Goal: Information Seeking & Learning: Learn about a topic

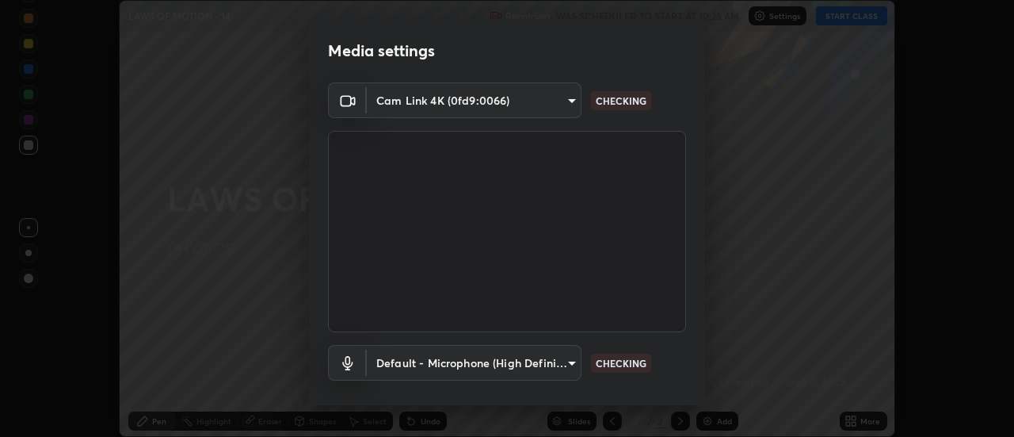
scroll to position [83, 0]
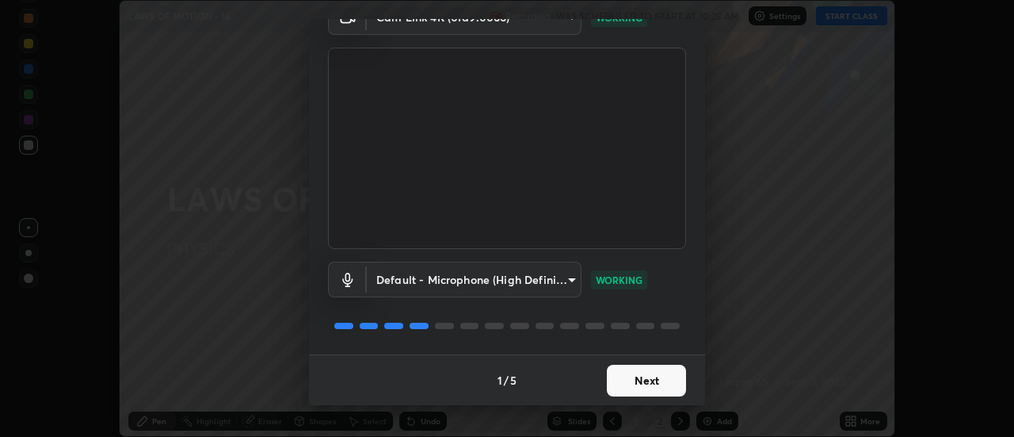
click at [644, 379] on button "Next" at bounding box center [646, 381] width 79 height 32
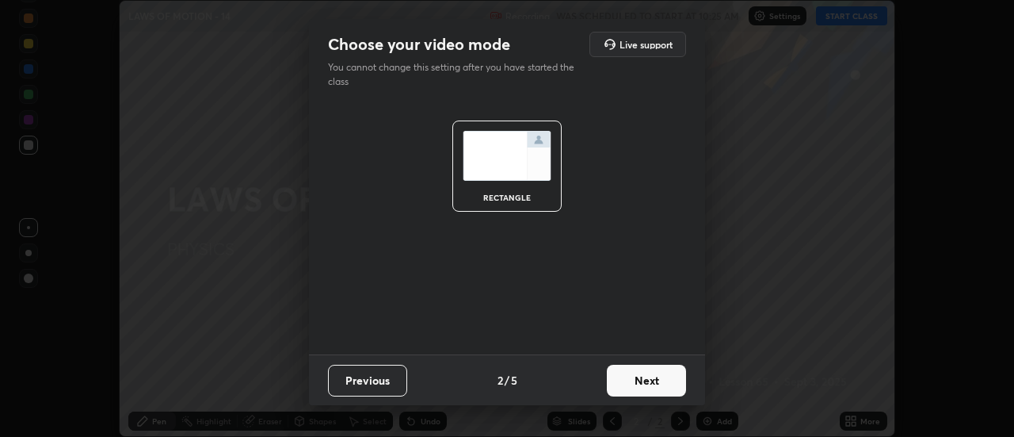
scroll to position [0, 0]
click at [645, 379] on button "Next" at bounding box center [646, 381] width 79 height 32
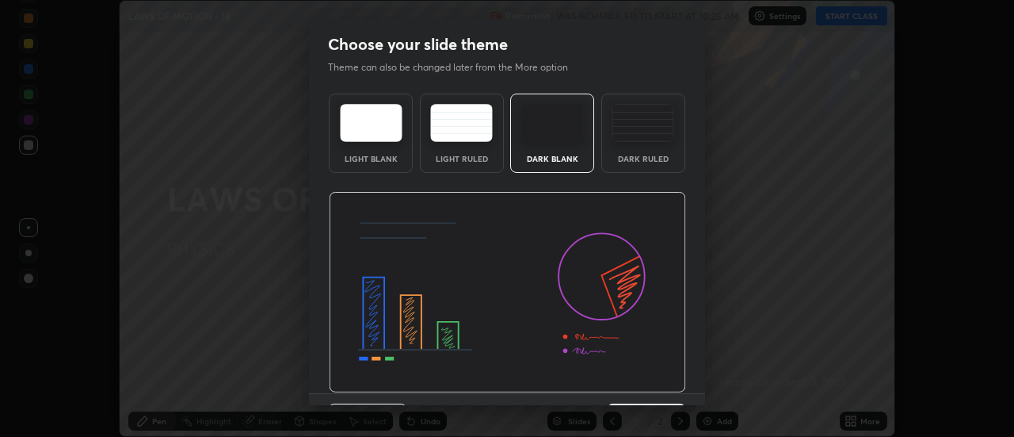
scroll to position [39, 0]
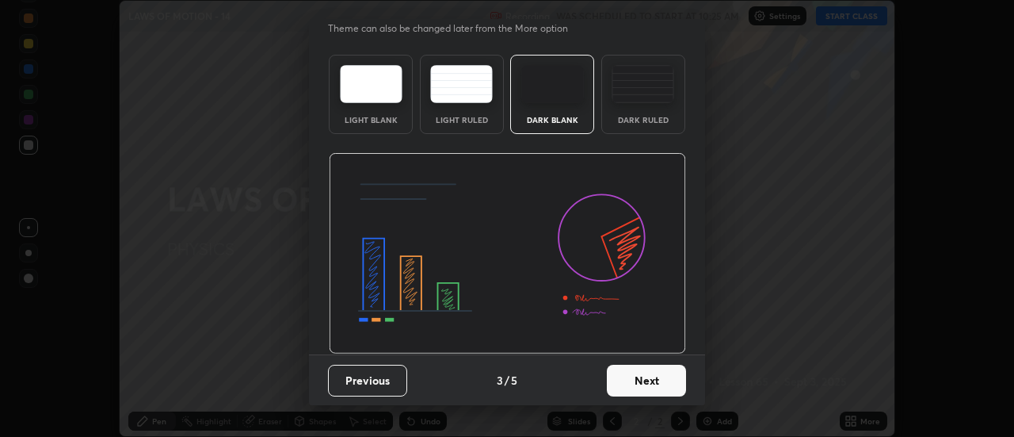
click at [651, 377] on button "Next" at bounding box center [646, 381] width 79 height 32
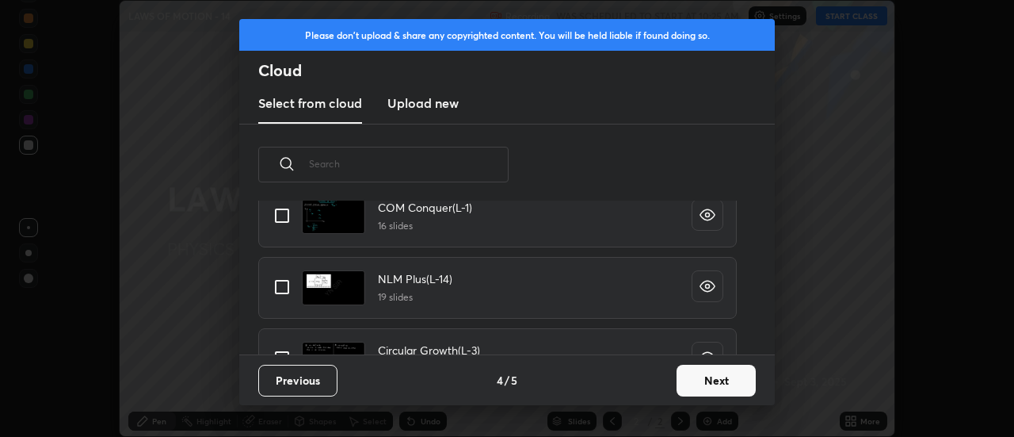
scroll to position [909, 0]
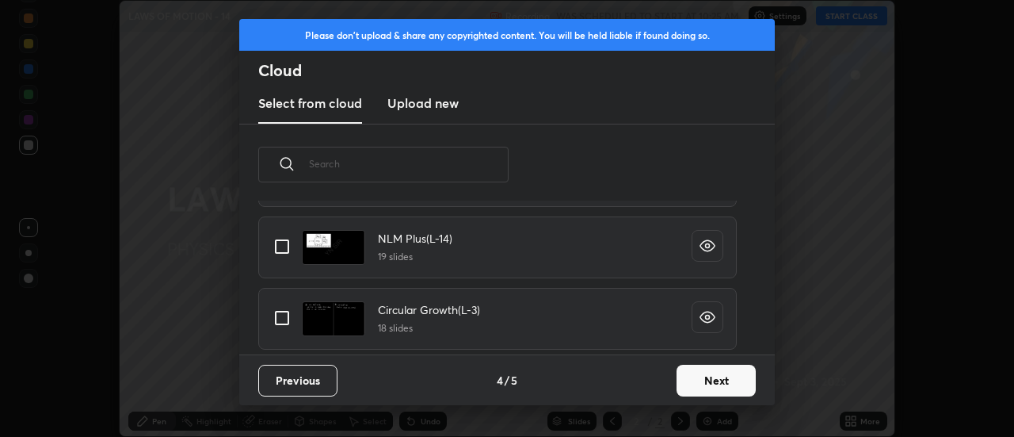
click at [284, 242] on input "grid" at bounding box center [281, 246] width 33 height 33
checkbox input "true"
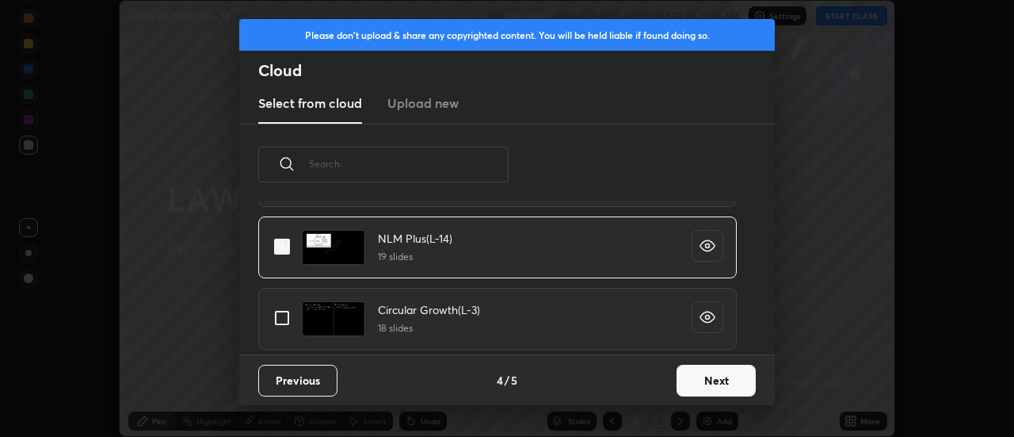
click at [704, 380] on button "Next" at bounding box center [716, 381] width 79 height 32
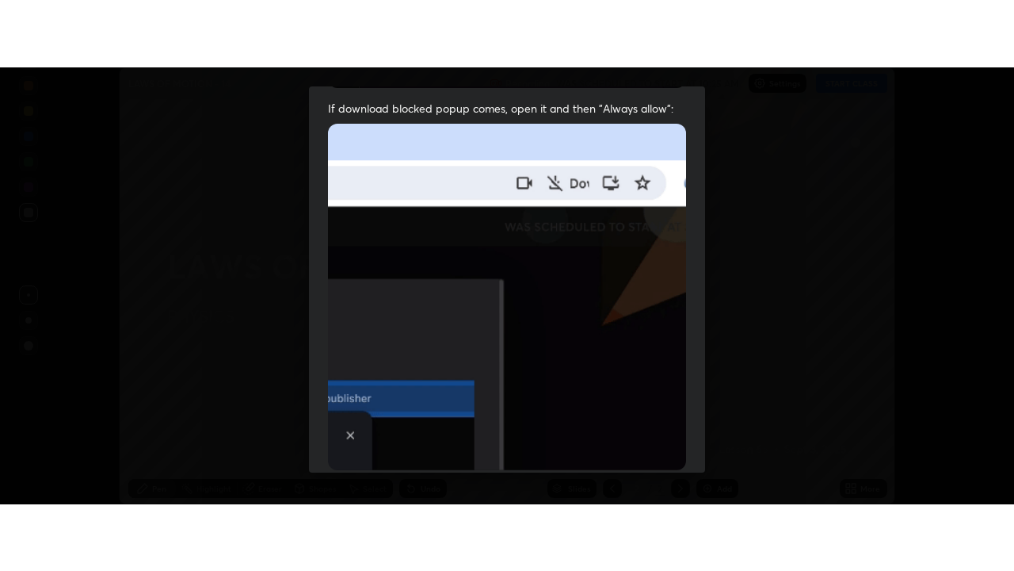
scroll to position [407, 0]
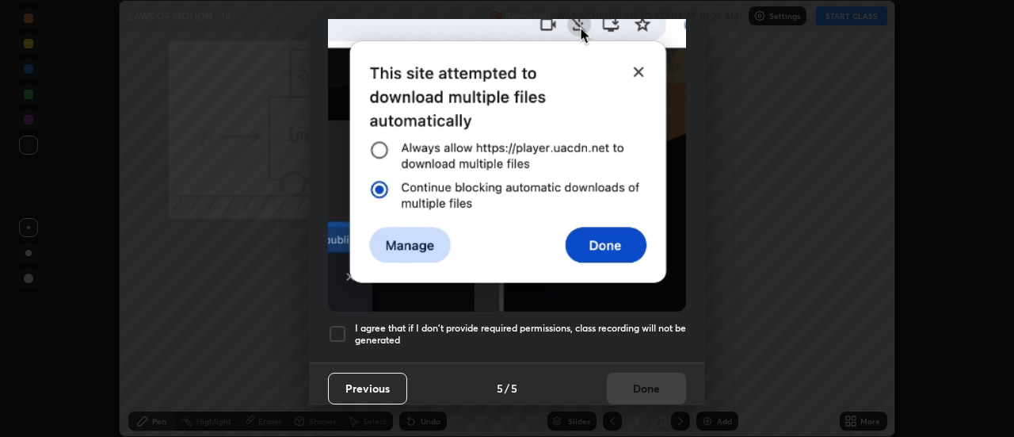
click at [340, 324] on div at bounding box center [337, 333] width 19 height 19
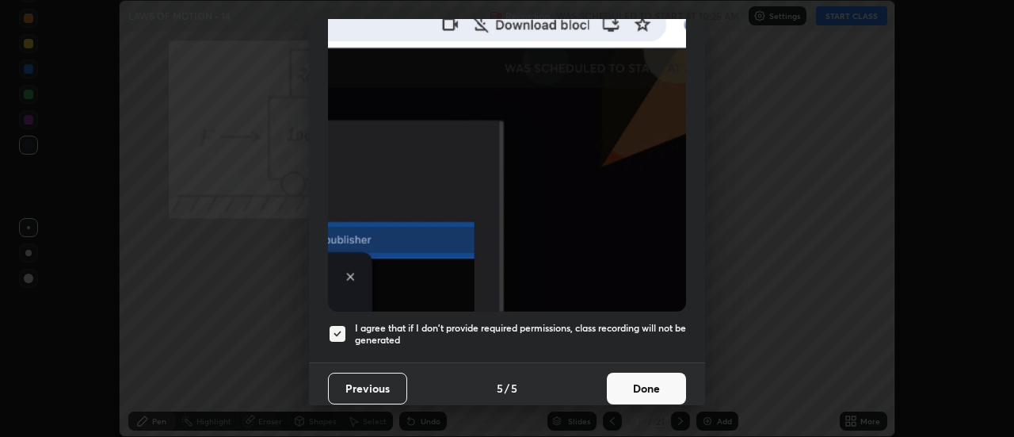
click at [633, 376] on button "Done" at bounding box center [646, 388] width 79 height 32
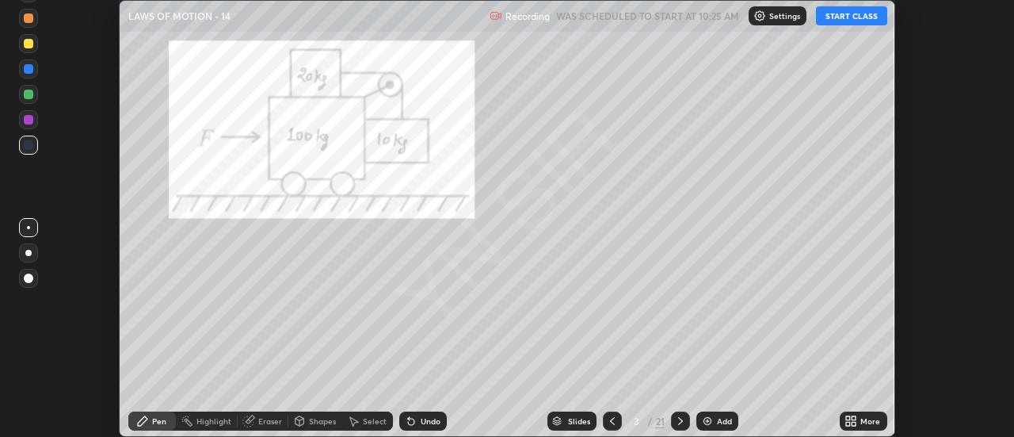
click at [613, 416] on icon at bounding box center [612, 420] width 13 height 13
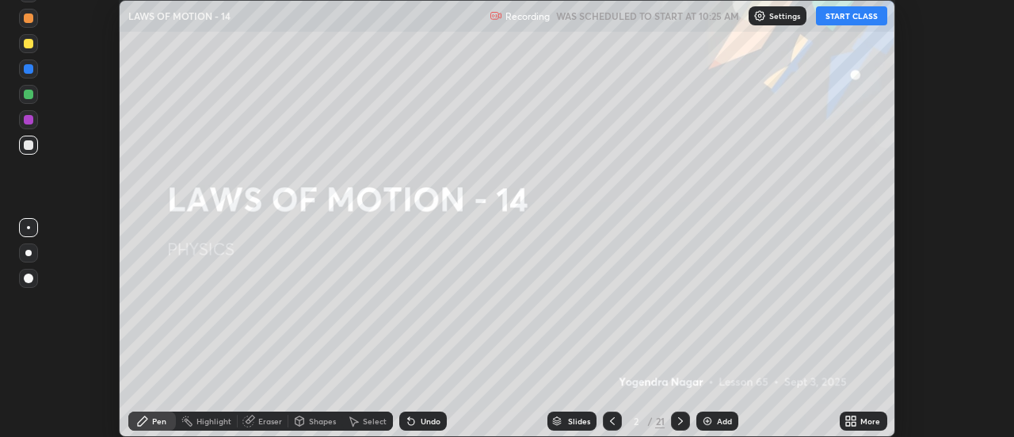
click at [857, 17] on button "START CLASS" at bounding box center [851, 15] width 71 height 19
click at [857, 422] on icon at bounding box center [855, 424] width 4 height 4
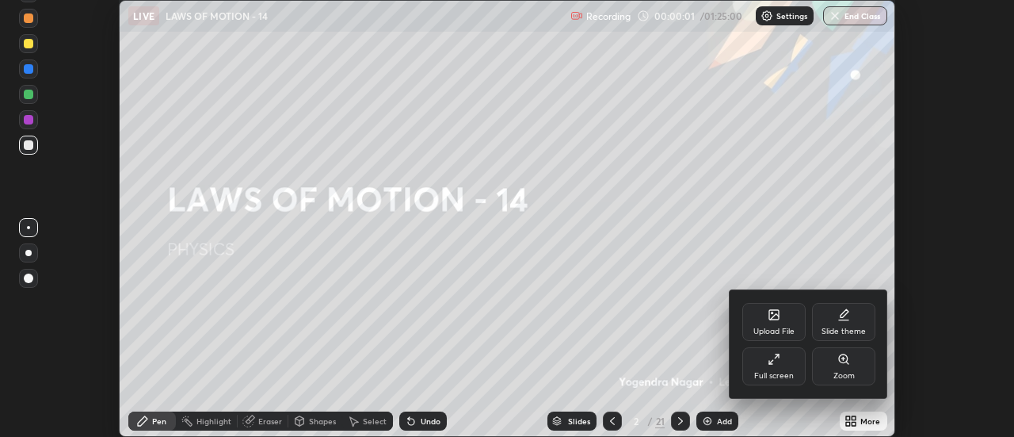
click at [788, 368] on div "Full screen" at bounding box center [773, 366] width 63 height 38
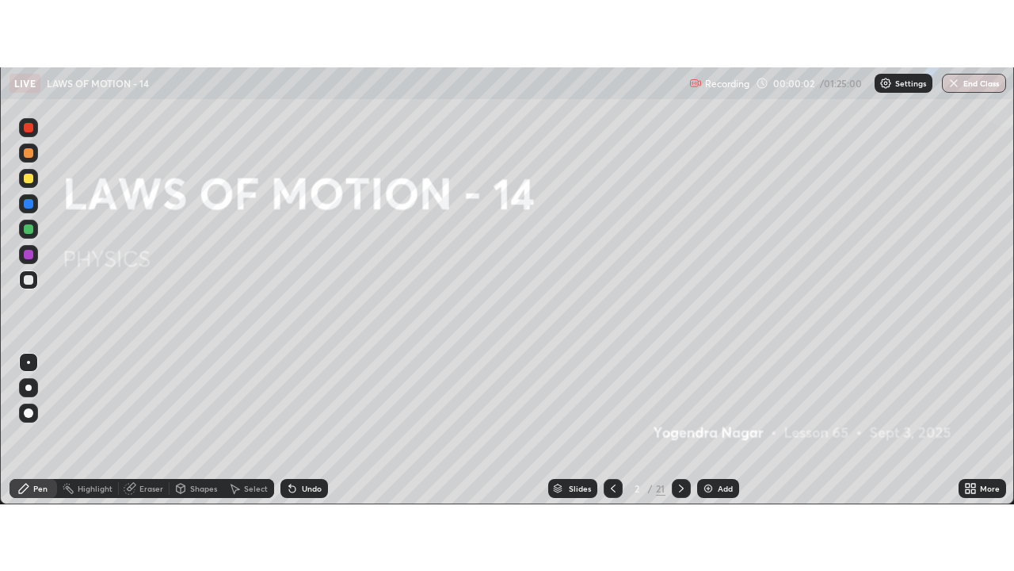
scroll to position [571, 1014]
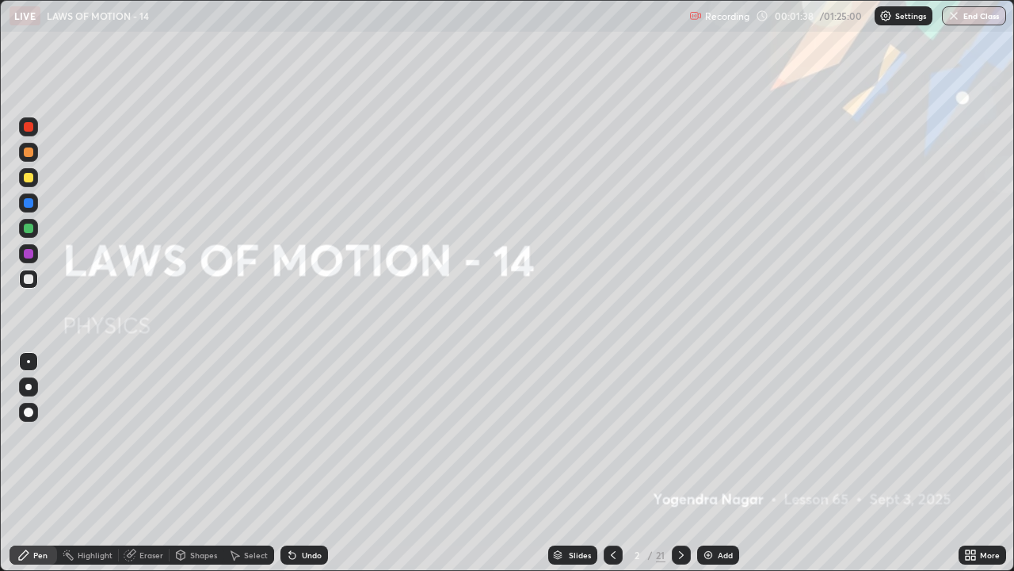
click at [709, 436] on img at bounding box center [708, 554] width 13 height 13
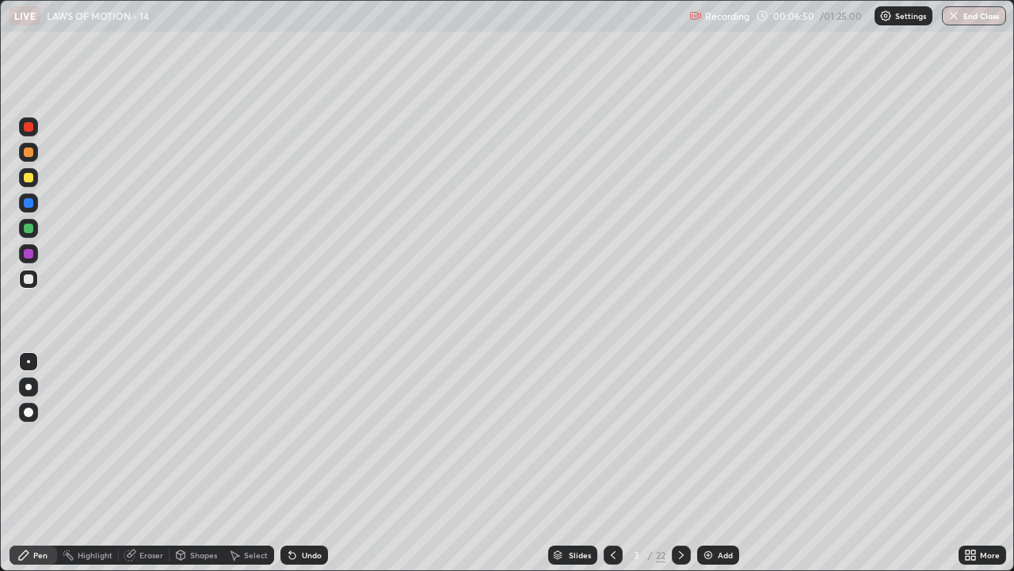
click at [714, 436] on div "Add" at bounding box center [718, 554] width 42 height 19
click at [29, 387] on div at bounding box center [28, 387] width 6 height 6
click at [29, 177] on div at bounding box center [29, 178] width 10 height 10
click at [726, 436] on div "Add" at bounding box center [725, 555] width 15 height 8
click at [308, 436] on div "Undo" at bounding box center [312, 555] width 20 height 8
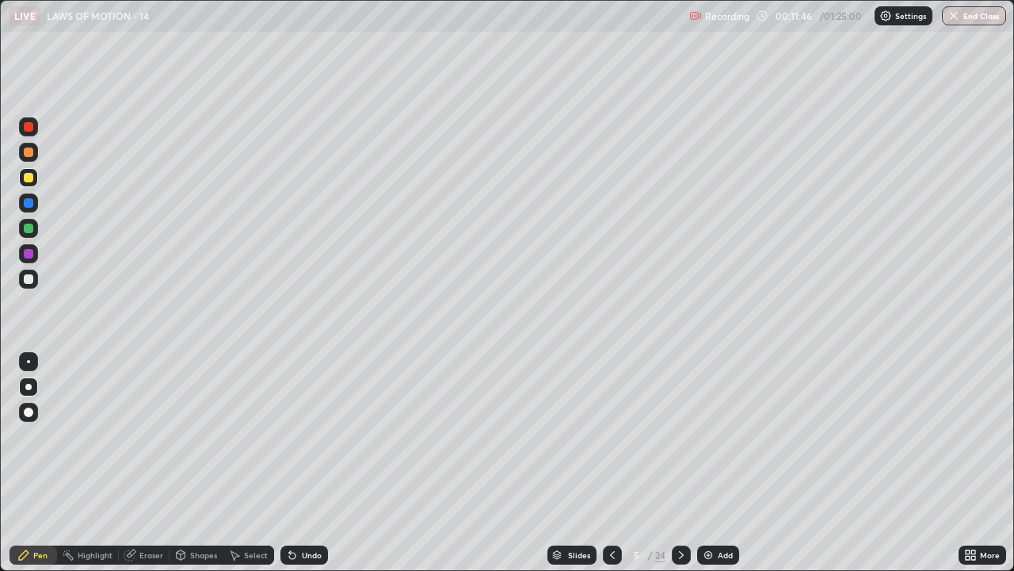
click at [710, 436] on img at bounding box center [708, 554] width 13 height 13
click at [612, 436] on icon at bounding box center [612, 554] width 13 height 13
click at [611, 436] on icon at bounding box center [612, 554] width 13 height 13
click at [615, 436] on icon at bounding box center [612, 554] width 13 height 13
click at [618, 436] on div at bounding box center [612, 555] width 19 height 32
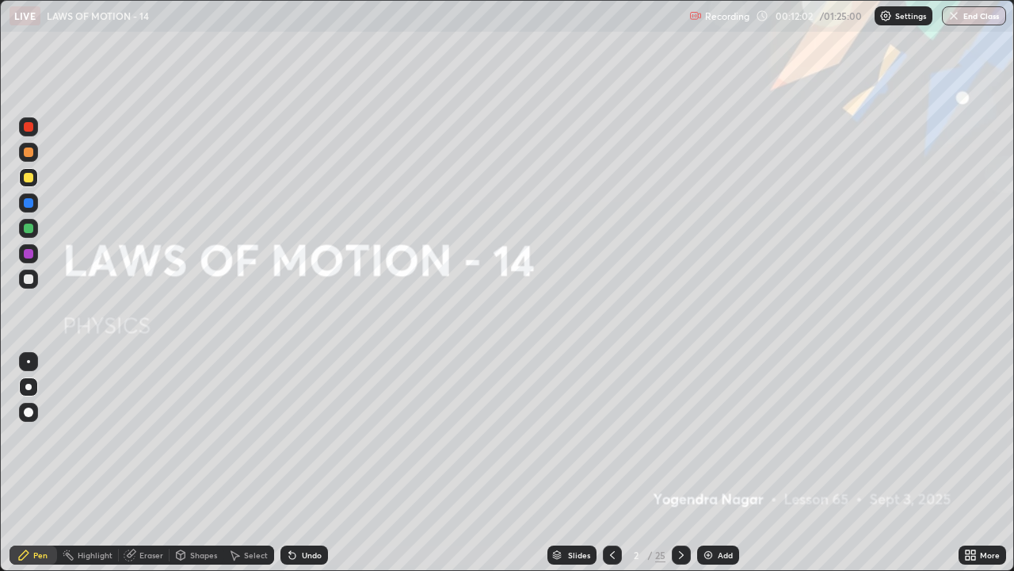
click at [680, 436] on icon at bounding box center [681, 554] width 13 height 13
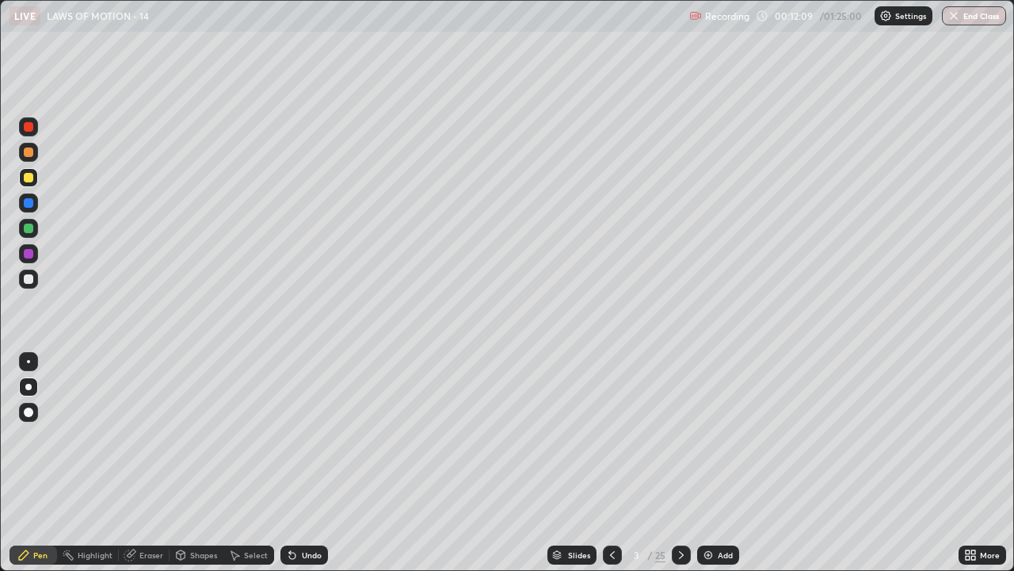
click at [679, 436] on icon at bounding box center [681, 555] width 5 height 8
click at [682, 436] on icon at bounding box center [681, 555] width 5 height 8
click at [680, 436] on icon at bounding box center [681, 554] width 13 height 13
click at [679, 436] on icon at bounding box center [681, 555] width 5 height 8
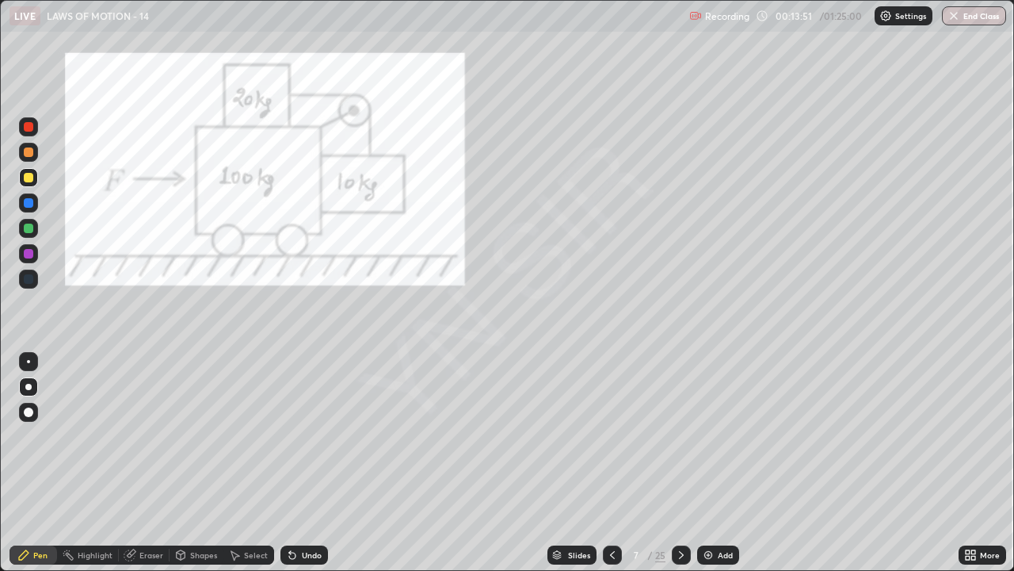
click at [36, 155] on div at bounding box center [28, 152] width 19 height 19
click at [37, 229] on div at bounding box center [28, 228] width 19 height 19
click at [99, 436] on div "Highlight" at bounding box center [95, 555] width 35 height 8
click at [32, 436] on icon at bounding box center [28, 500] width 13 height 13
click at [42, 436] on div "Pen" at bounding box center [40, 555] width 14 height 8
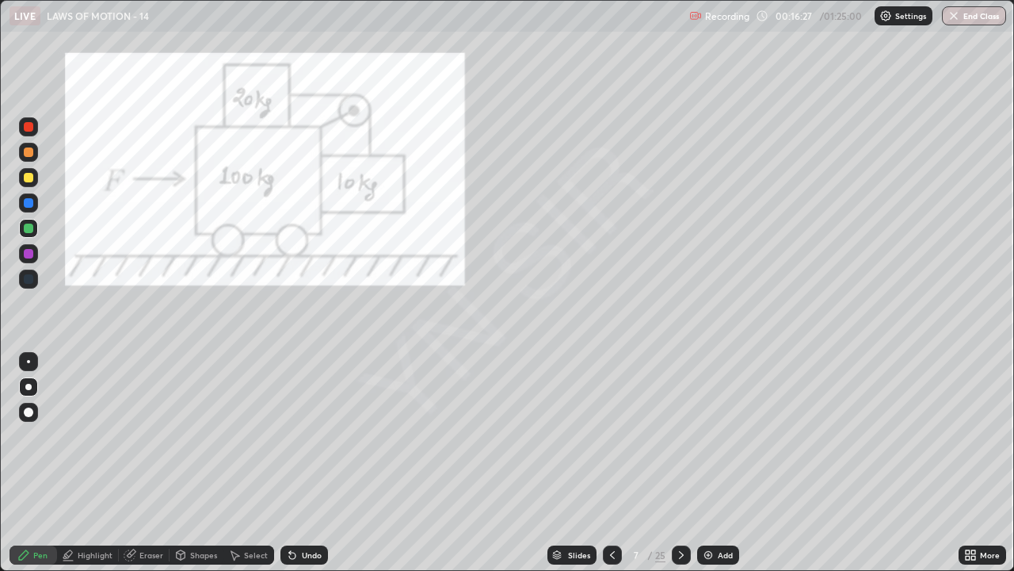
click at [325, 436] on div "Undo" at bounding box center [305, 554] width 48 height 19
click at [317, 436] on div "Undo" at bounding box center [312, 555] width 20 height 8
click at [32, 179] on div at bounding box center [29, 178] width 10 height 10
click at [681, 436] on icon at bounding box center [681, 554] width 13 height 13
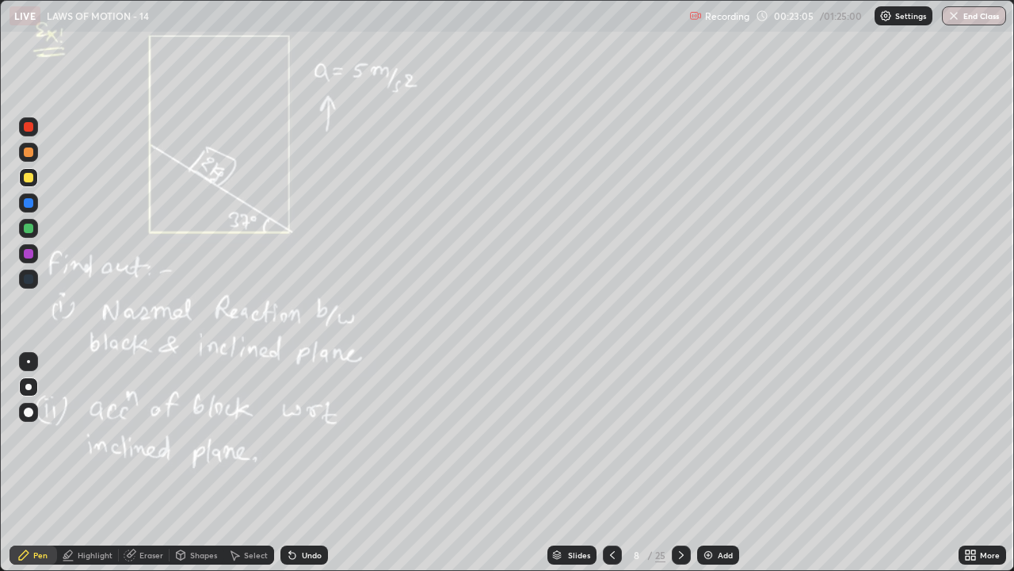
click at [36, 231] on div at bounding box center [28, 228] width 19 height 19
click at [102, 436] on div "Highlight" at bounding box center [95, 555] width 35 height 8
click at [36, 181] on div at bounding box center [28, 177] width 19 height 19
click at [40, 436] on div "Pen" at bounding box center [40, 555] width 14 height 8
click at [679, 436] on icon at bounding box center [681, 555] width 5 height 8
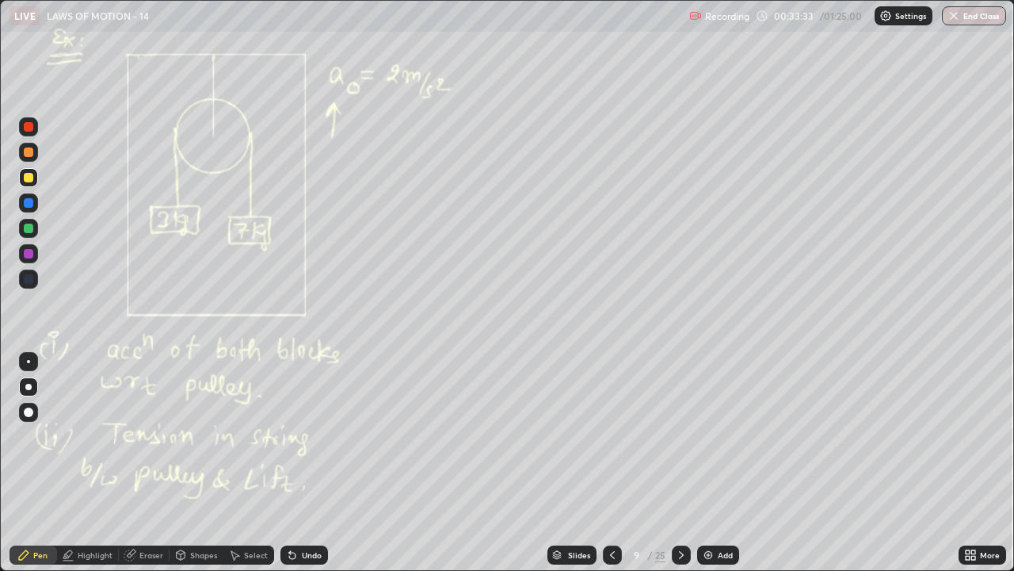
click at [312, 436] on div "Undo" at bounding box center [312, 555] width 20 height 8
click at [682, 436] on icon at bounding box center [681, 554] width 13 height 13
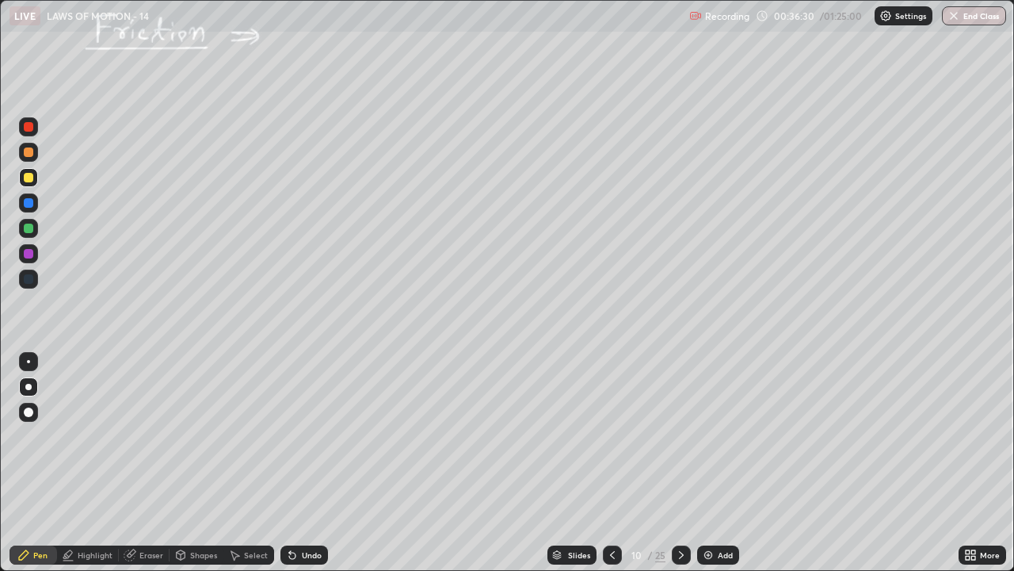
click at [36, 158] on div at bounding box center [28, 152] width 19 height 19
click at [36, 181] on div at bounding box center [28, 177] width 19 height 19
click at [36, 232] on div at bounding box center [28, 228] width 19 height 19
click at [321, 436] on div "Undo" at bounding box center [305, 554] width 48 height 19
click at [315, 436] on div "Undo" at bounding box center [305, 554] width 48 height 19
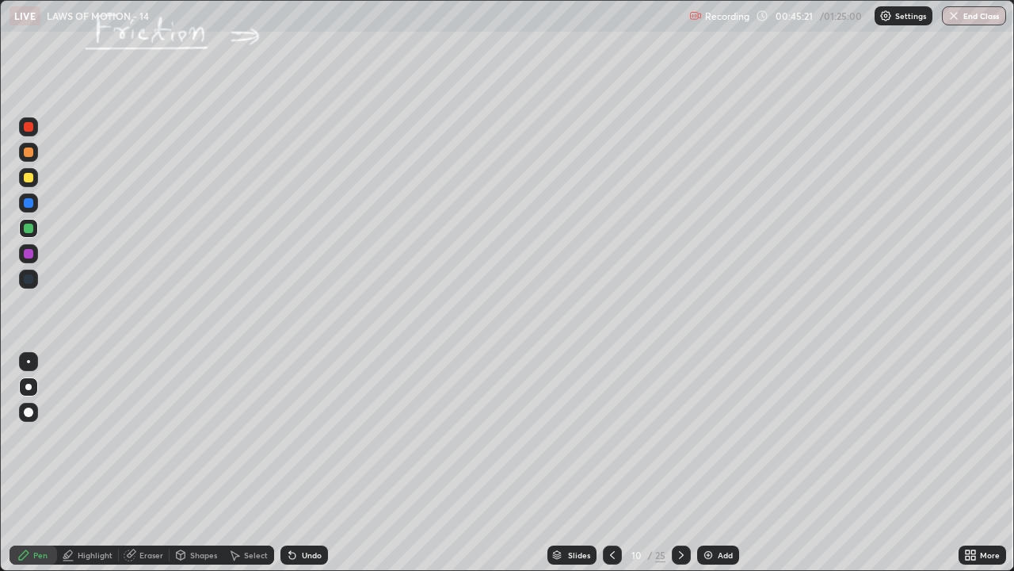
click at [684, 436] on div at bounding box center [681, 554] width 19 height 19
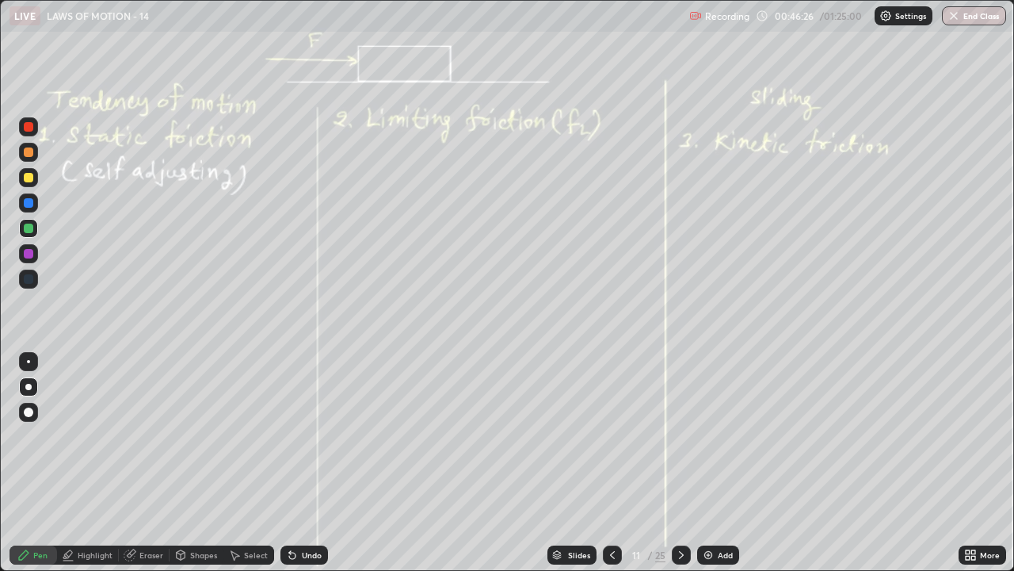
click at [317, 436] on div "Undo" at bounding box center [312, 555] width 20 height 8
click at [681, 436] on icon at bounding box center [681, 555] width 5 height 8
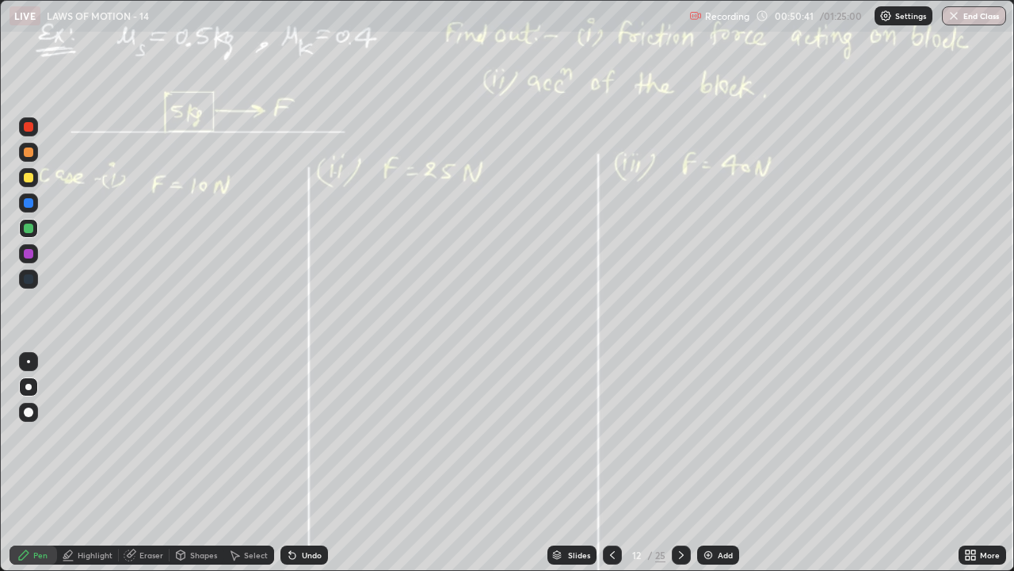
click at [681, 436] on icon at bounding box center [681, 555] width 5 height 8
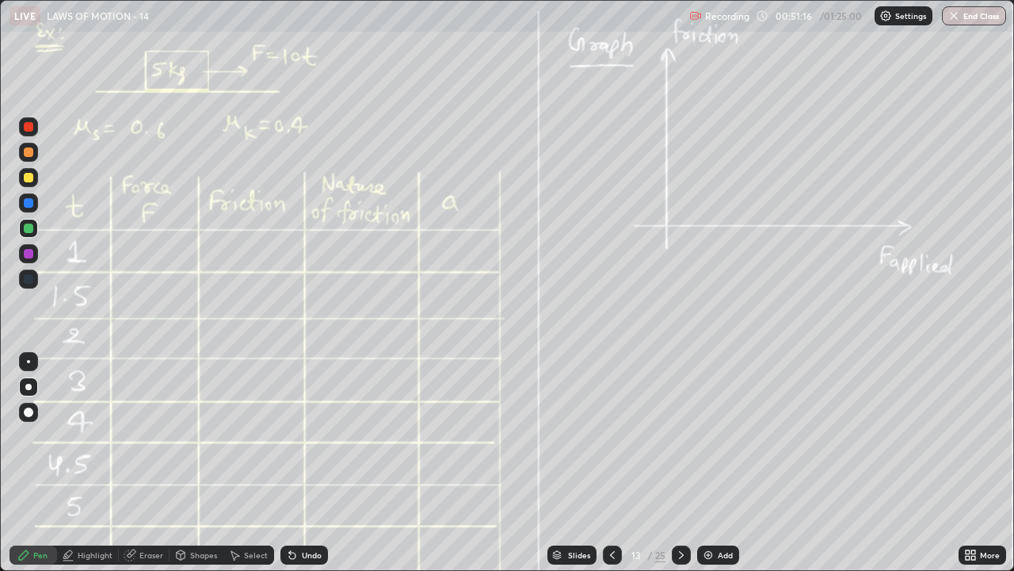
click at [311, 436] on div "Undo" at bounding box center [305, 554] width 48 height 19
click at [612, 436] on icon at bounding box center [612, 554] width 13 height 13
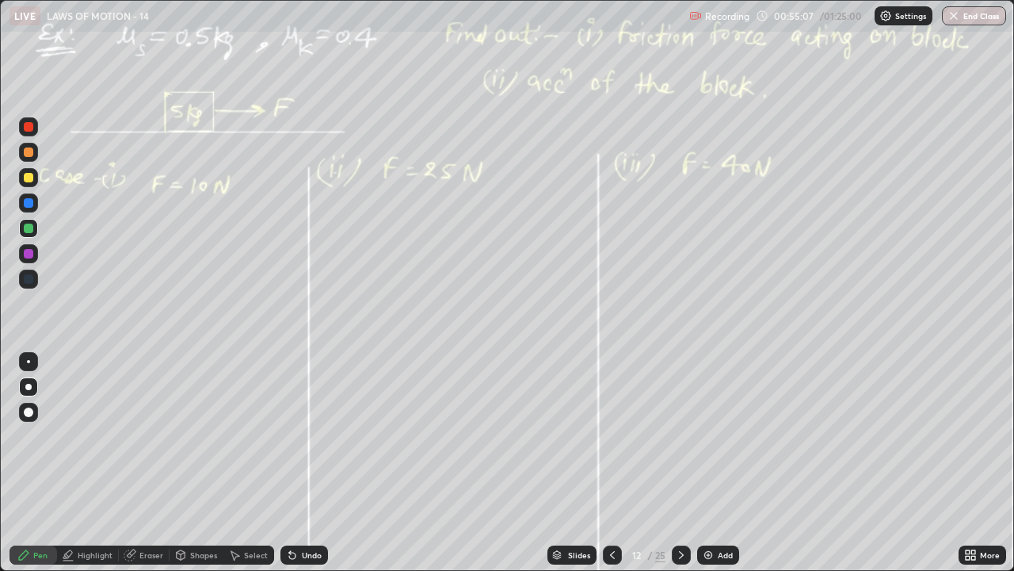
click at [613, 436] on icon at bounding box center [612, 554] width 13 height 13
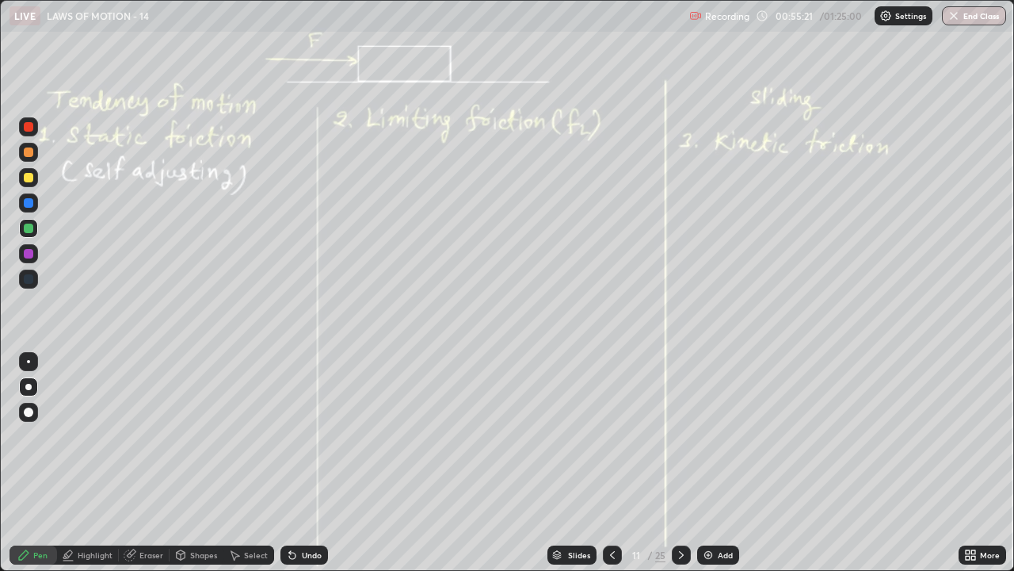
click at [317, 436] on div "Undo" at bounding box center [312, 555] width 20 height 8
click at [681, 436] on icon at bounding box center [681, 554] width 13 height 13
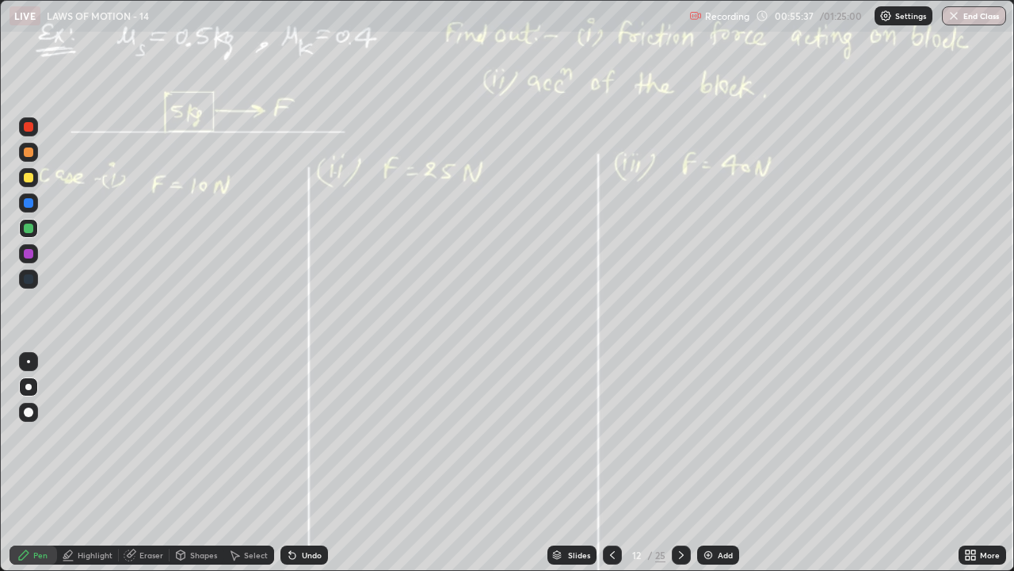
click at [681, 436] on icon at bounding box center [681, 554] width 13 height 13
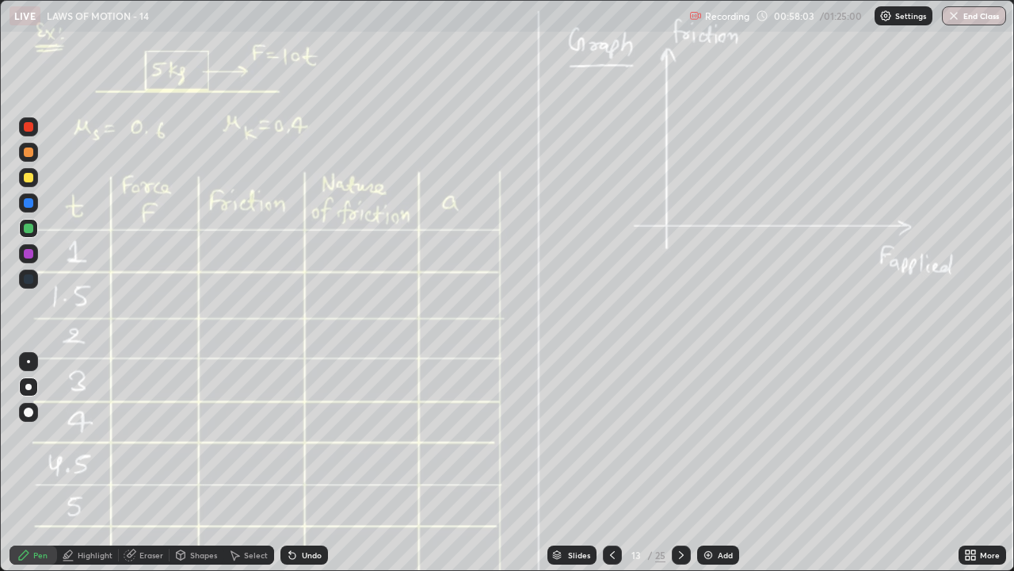
click at [35, 158] on div at bounding box center [28, 152] width 19 height 19
click at [98, 436] on div "Highlight" at bounding box center [95, 555] width 35 height 8
click at [32, 179] on div at bounding box center [29, 178] width 10 height 10
click at [42, 436] on div "Pen" at bounding box center [40, 555] width 14 height 8
click at [716, 436] on div "Add" at bounding box center [718, 554] width 42 height 19
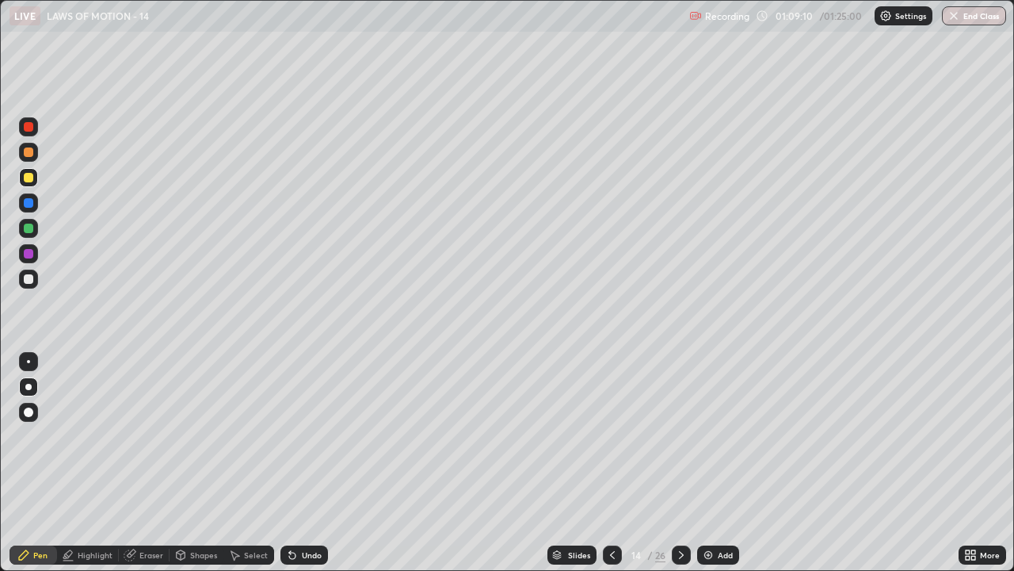
click at [30, 281] on div at bounding box center [29, 279] width 10 height 10
click at [604, 436] on div at bounding box center [612, 554] width 19 height 19
click at [31, 177] on div at bounding box center [29, 178] width 10 height 10
click at [680, 436] on icon at bounding box center [681, 554] width 13 height 13
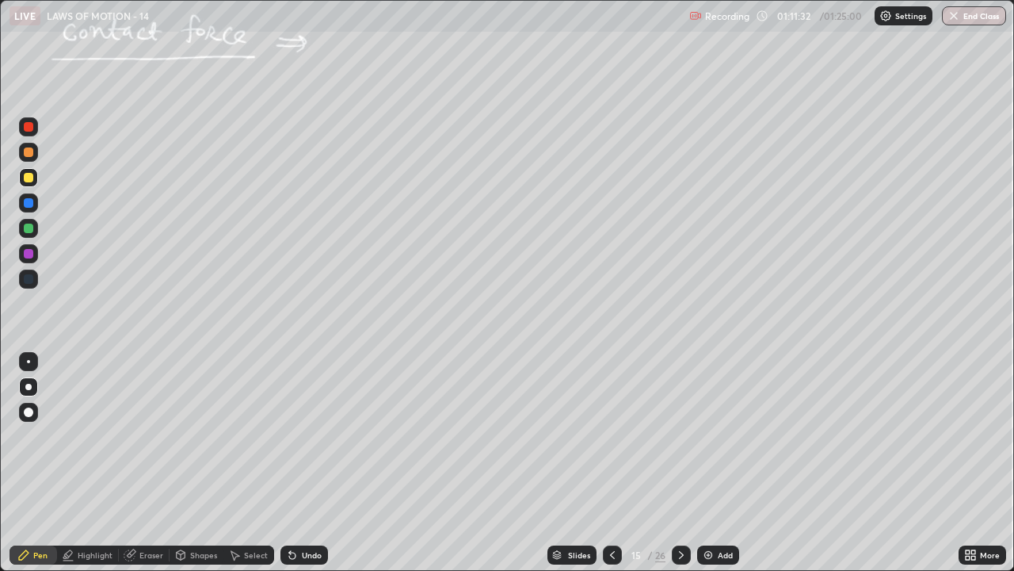
click at [29, 228] on div at bounding box center [29, 228] width 10 height 10
click at [324, 436] on div "Undo" at bounding box center [305, 554] width 48 height 19
click at [854, 436] on div "Slides 15 / 26 Add" at bounding box center [643, 555] width 631 height 32
click at [680, 436] on icon at bounding box center [681, 554] width 13 height 13
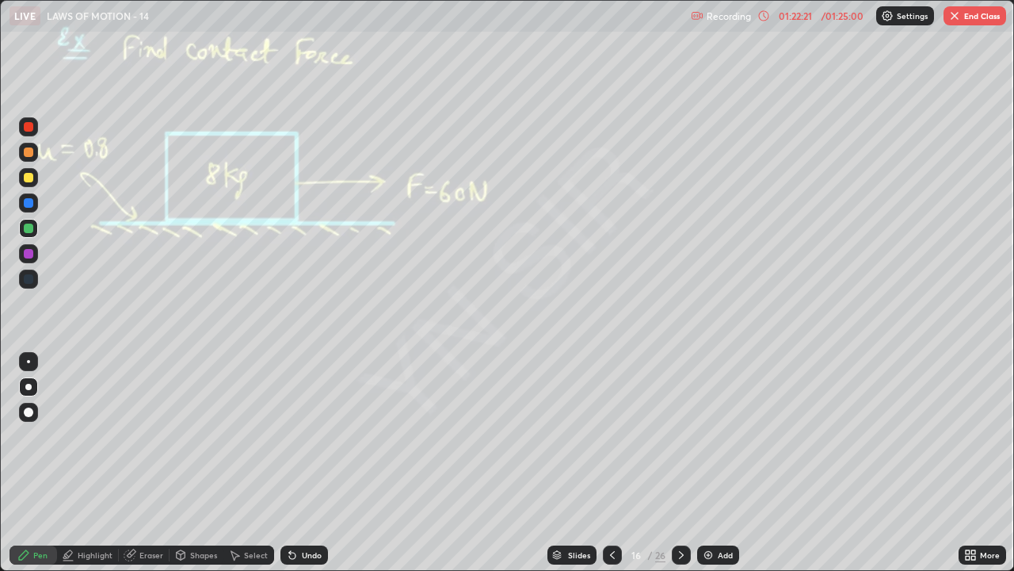
click at [973, 17] on button "End Class" at bounding box center [975, 15] width 63 height 19
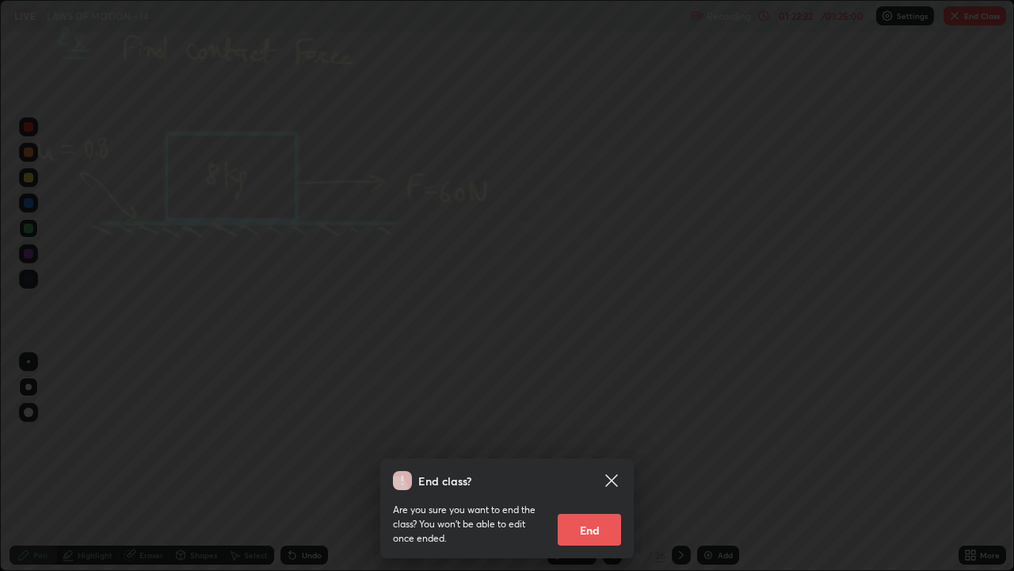
click at [592, 436] on button "End" at bounding box center [589, 529] width 63 height 32
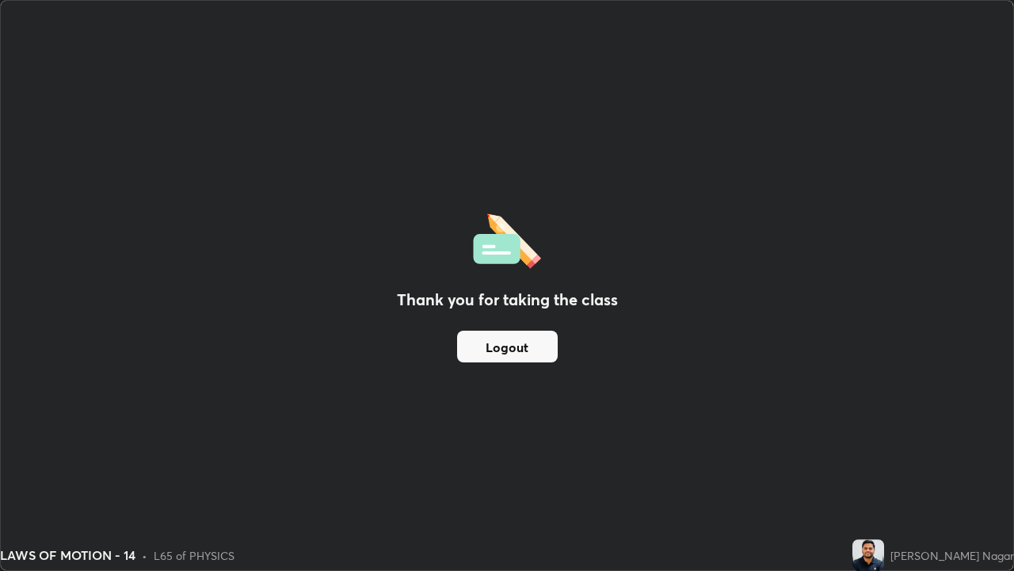
click at [538, 347] on button "Logout" at bounding box center [507, 346] width 101 height 32
